Goal: Navigation & Orientation: Find specific page/section

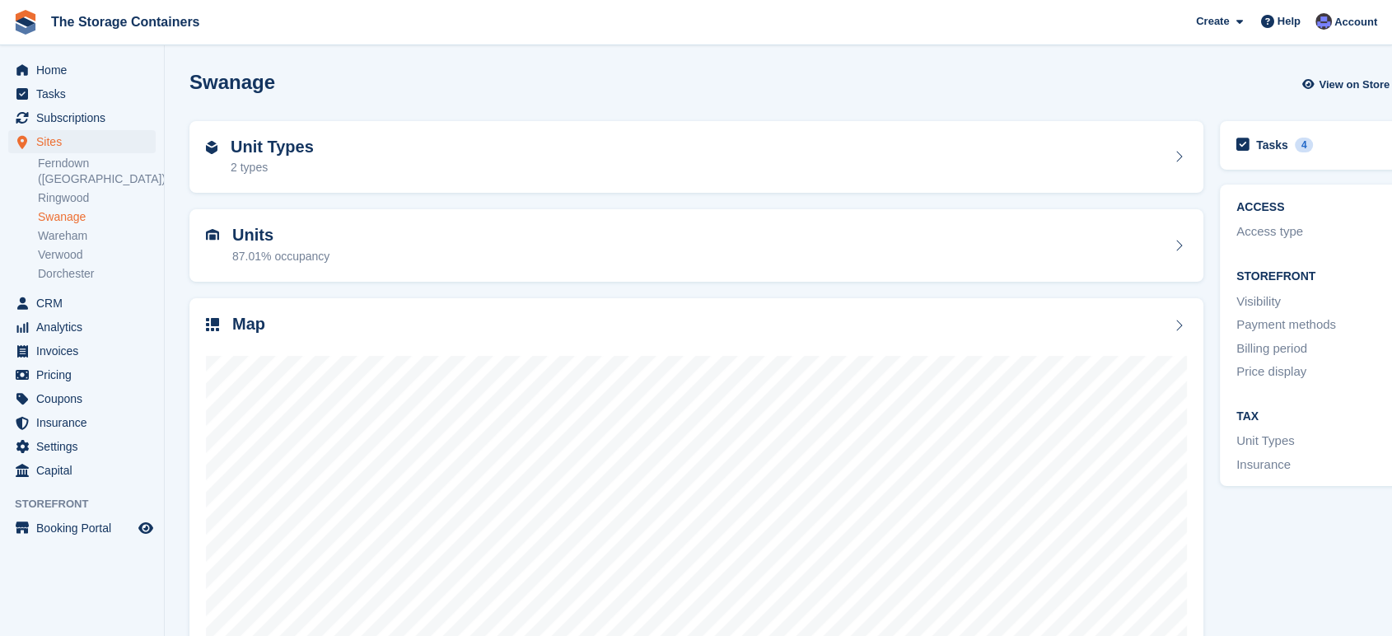
click at [762, 100] on div "Swanage View on Store Edit Site" at bounding box center [832, 88] width 1302 height 50
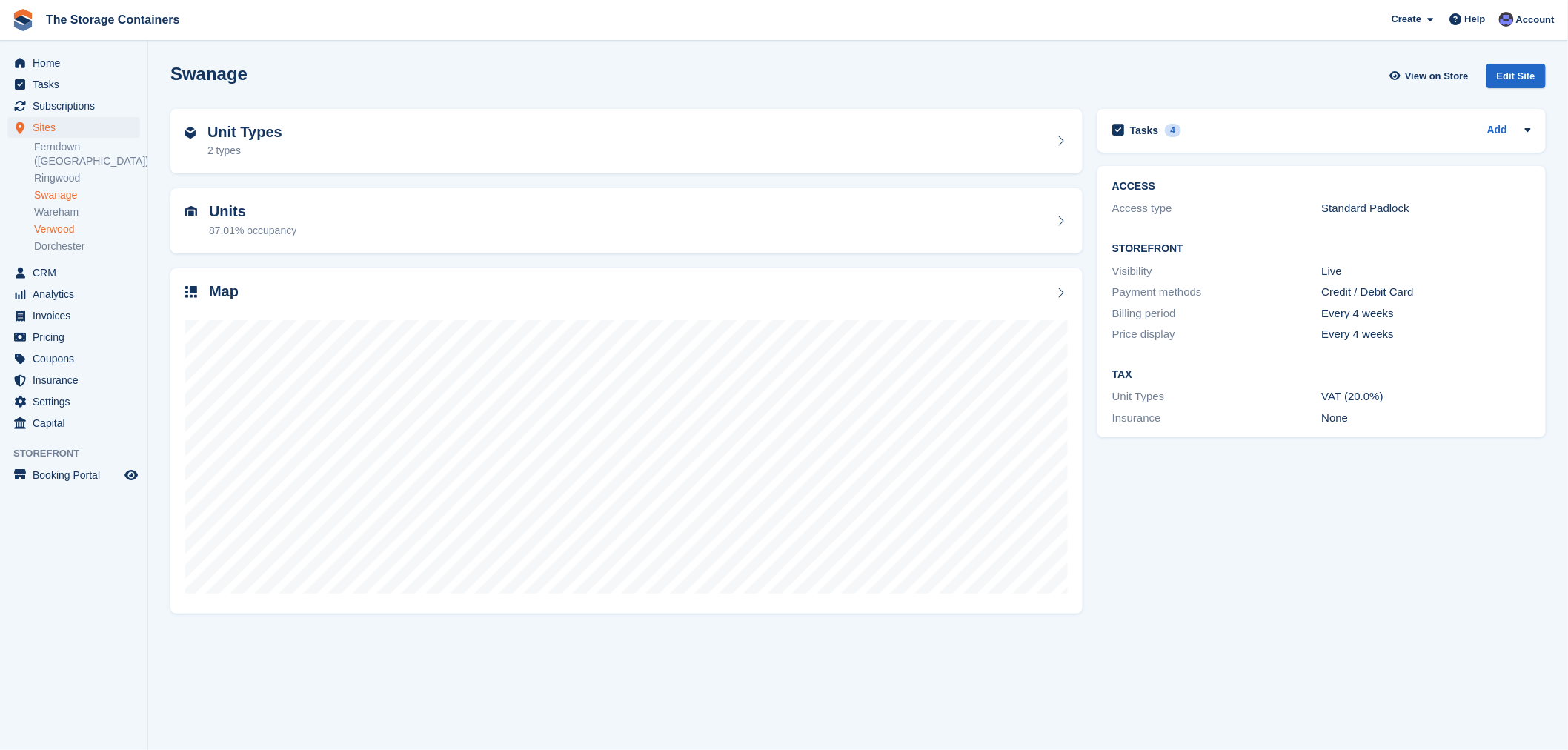
click at [57, 222] on link "Verwood" at bounding box center [87, 229] width 106 height 14
click at [63, 188] on link "Swanage" at bounding box center [87, 195] width 106 height 14
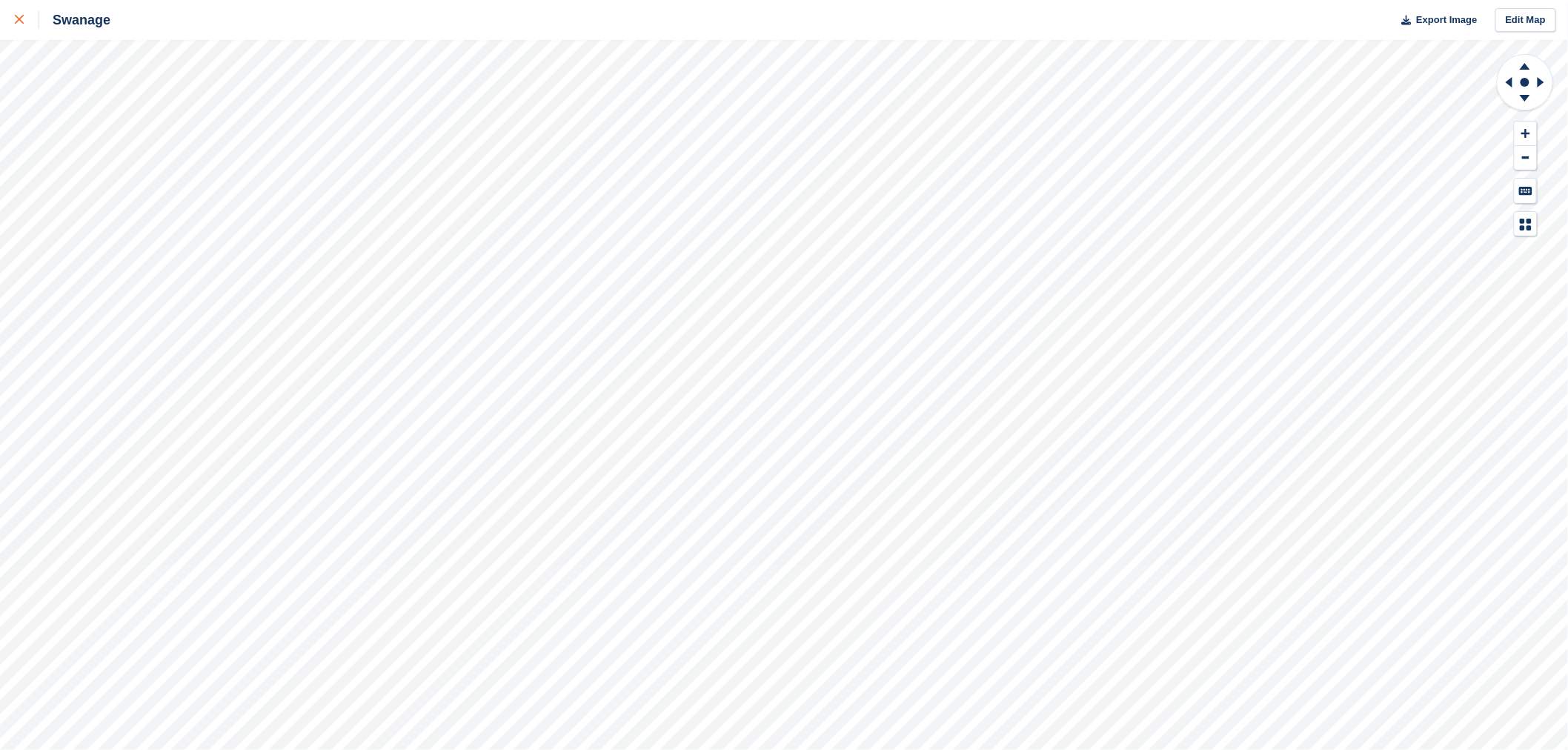
click at [19, 20] on icon at bounding box center [19, 19] width 9 height 9
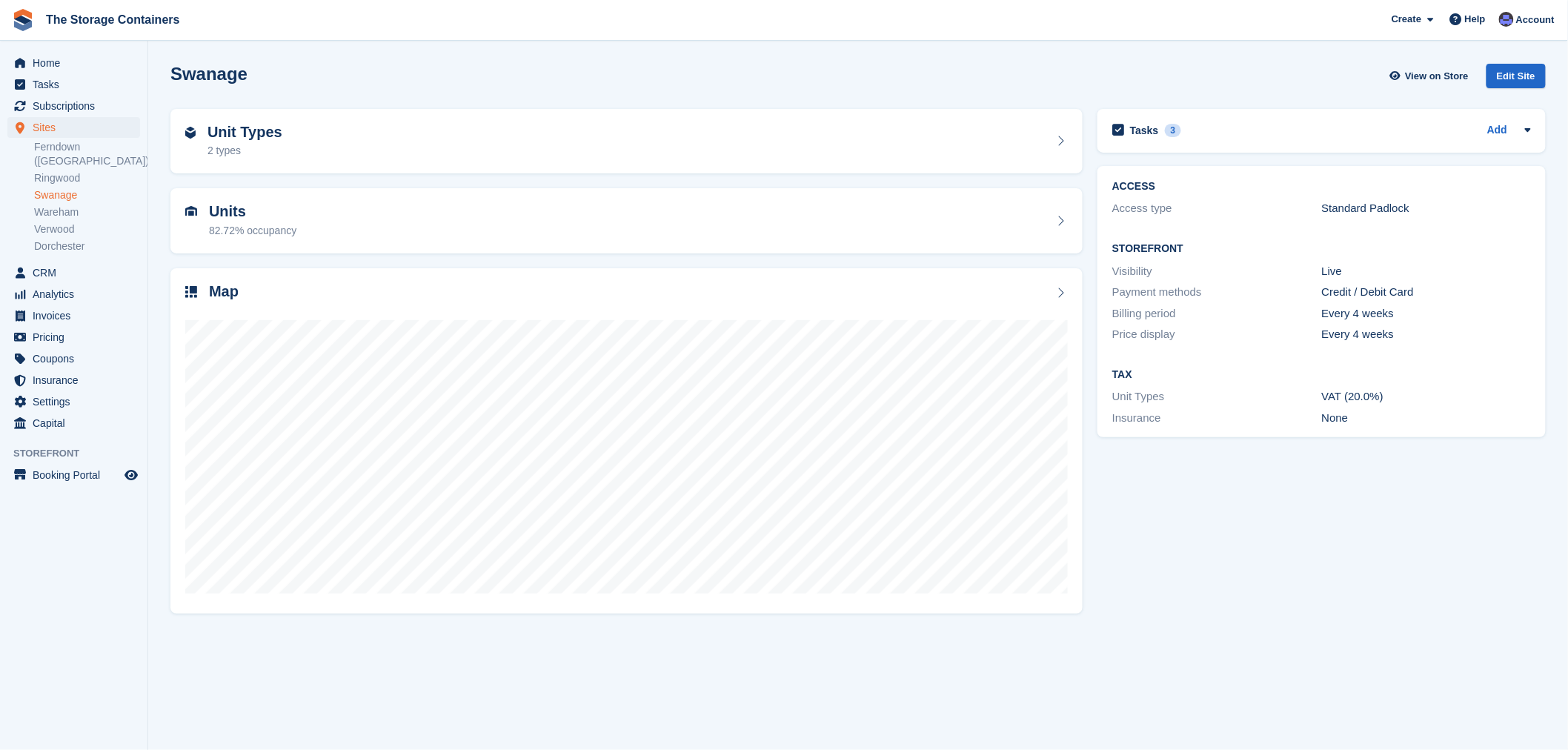
click at [1329, 587] on div "Tasks 3 Add contact Karl ref 10ft containers in Swanage? - confirm availability…" at bounding box center [1322, 361] width 463 height 518
click at [1335, 558] on div "Tasks 3 Add contact Karl ref 10ft containers in Swanage? - confirm availability…" at bounding box center [1322, 361] width 463 height 518
click at [676, 70] on div "Swanage View on Store Edit Site" at bounding box center [857, 76] width 1375 height 24
click at [50, 127] on span "Sites" at bounding box center [76, 127] width 89 height 21
